Goal: Communication & Community: Connect with others

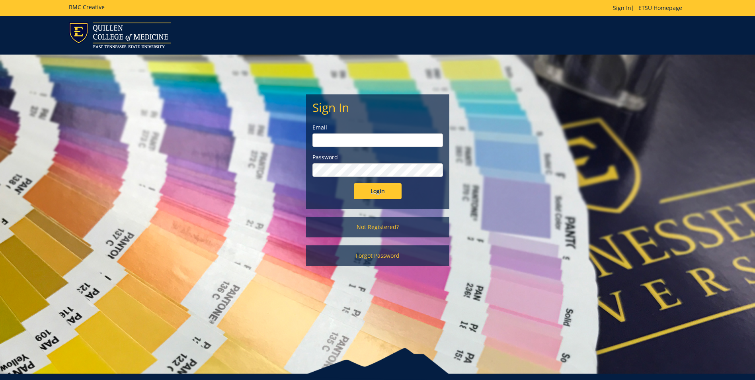
type input "[EMAIL_ADDRESS][DOMAIN_NAME]"
click at [363, 190] on input "Login" at bounding box center [378, 191] width 48 height 16
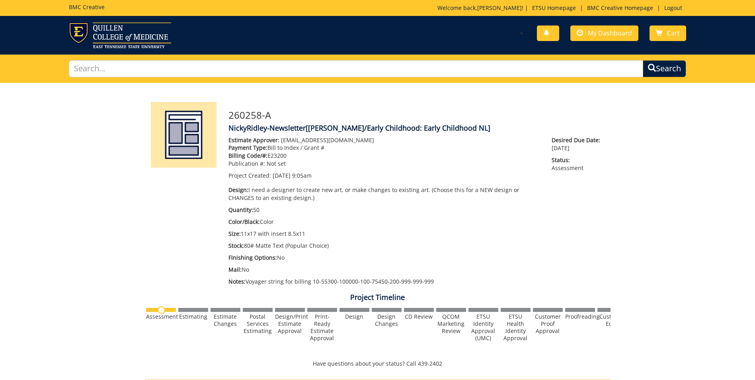
scroll to position [239, 0]
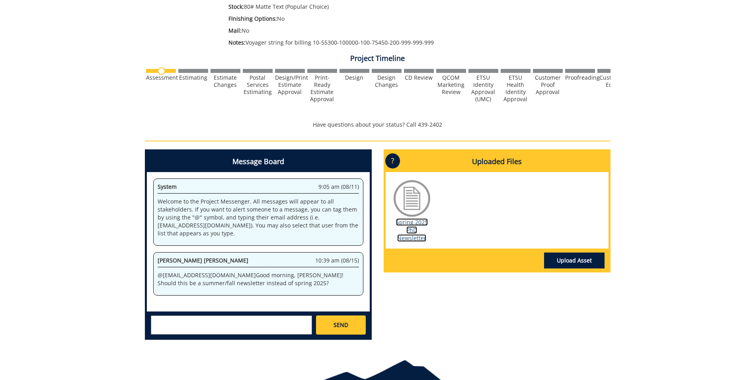
click at [407, 228] on link "Spring 2025 PhD Newsletter" at bounding box center [412, 229] width 32 height 23
click at [233, 327] on textarea at bounding box center [231, 324] width 161 height 19
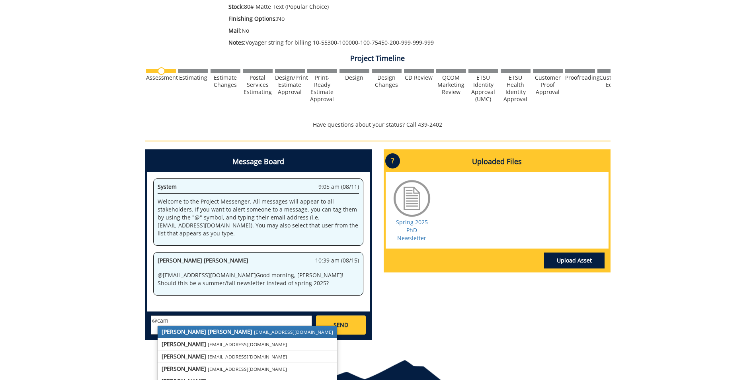
click at [233, 327] on link "[PERSON_NAME] [PERSON_NAME] [PERSON_NAME][EMAIL_ADDRESS][DOMAIN_NAME]" at bounding box center [247, 331] width 179 height 12
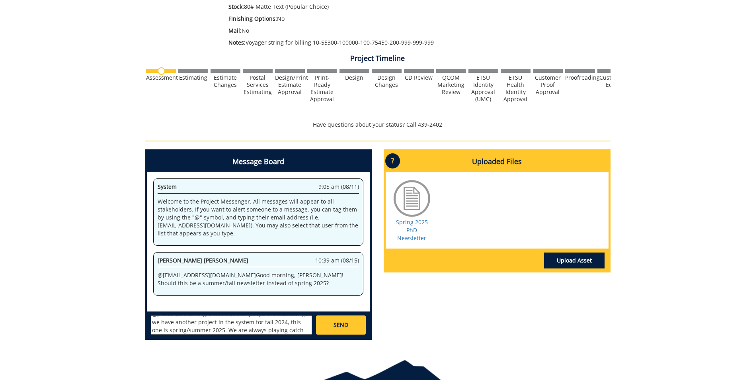
scroll to position [0, 0]
type textarea "@[EMAIL_ADDRESS][DOMAIN_NAME] Hi [PERSON_NAME], we have another project in the …"
click at [334, 331] on link "SEND" at bounding box center [340, 324] width 49 height 19
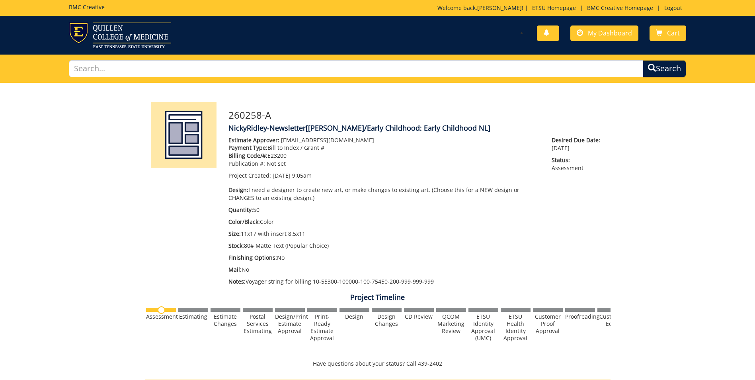
scroll to position [8013, 0]
